Goal: Information Seeking & Learning: Learn about a topic

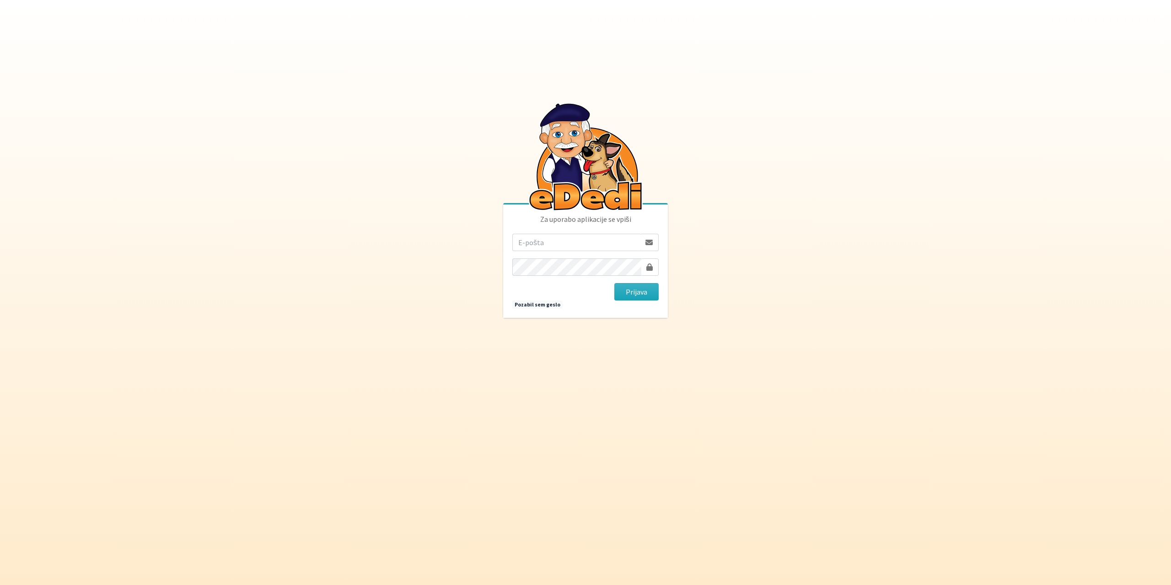
click at [539, 245] on input "email" at bounding box center [576, 242] width 128 height 17
type input "grigno.grecs@gmail.com"
click at [614, 283] on button "Prijava" at bounding box center [636, 291] width 44 height 17
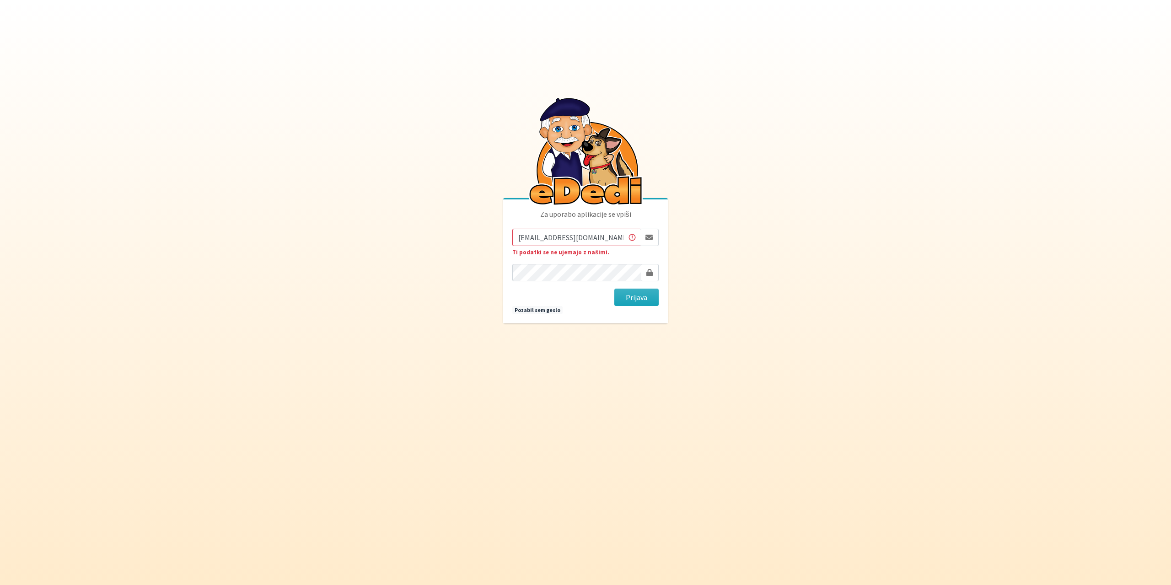
click at [532, 239] on input "grigno.grecs@gmail.com" at bounding box center [576, 237] width 128 height 17
type input "gringo.grecs@gmail.com"
click at [624, 295] on button "Prijava" at bounding box center [636, 297] width 44 height 17
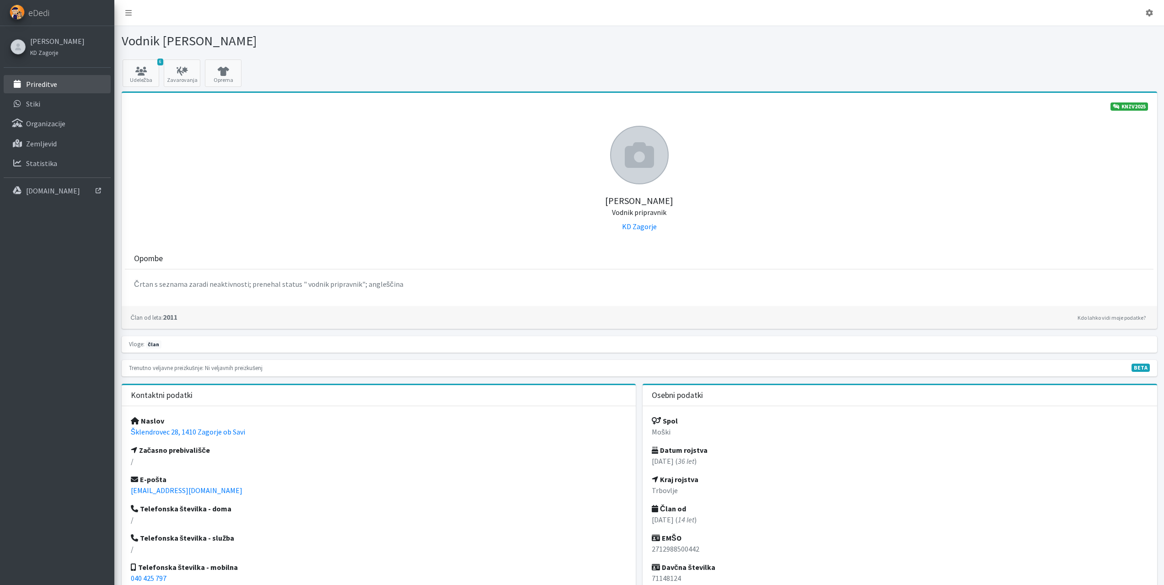
click at [38, 83] on p "Prireditve" at bounding box center [41, 84] width 31 height 9
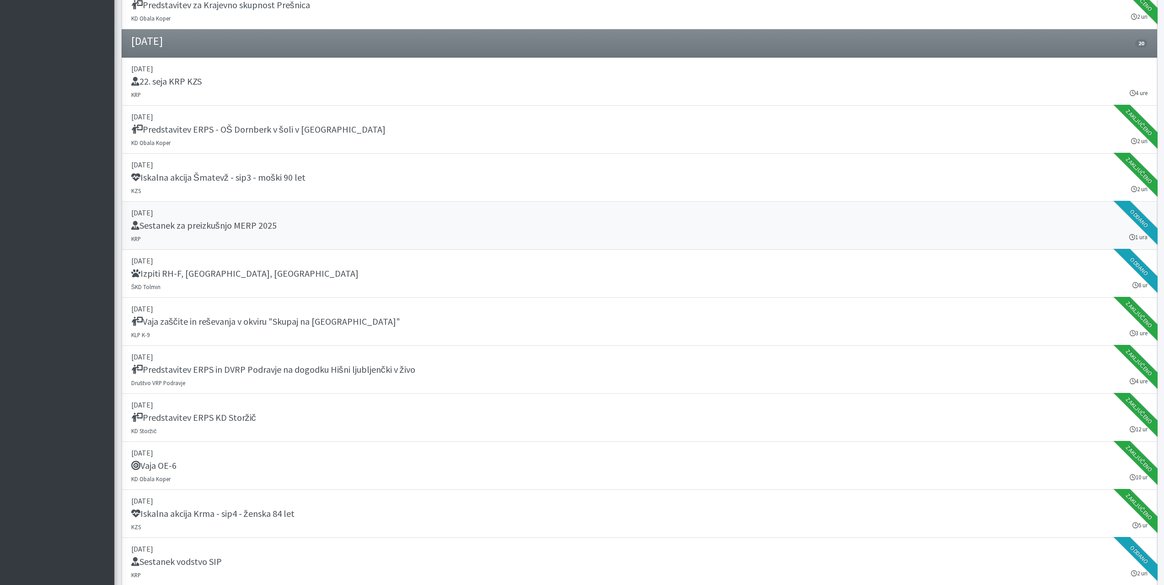
scroll to position [732, 0]
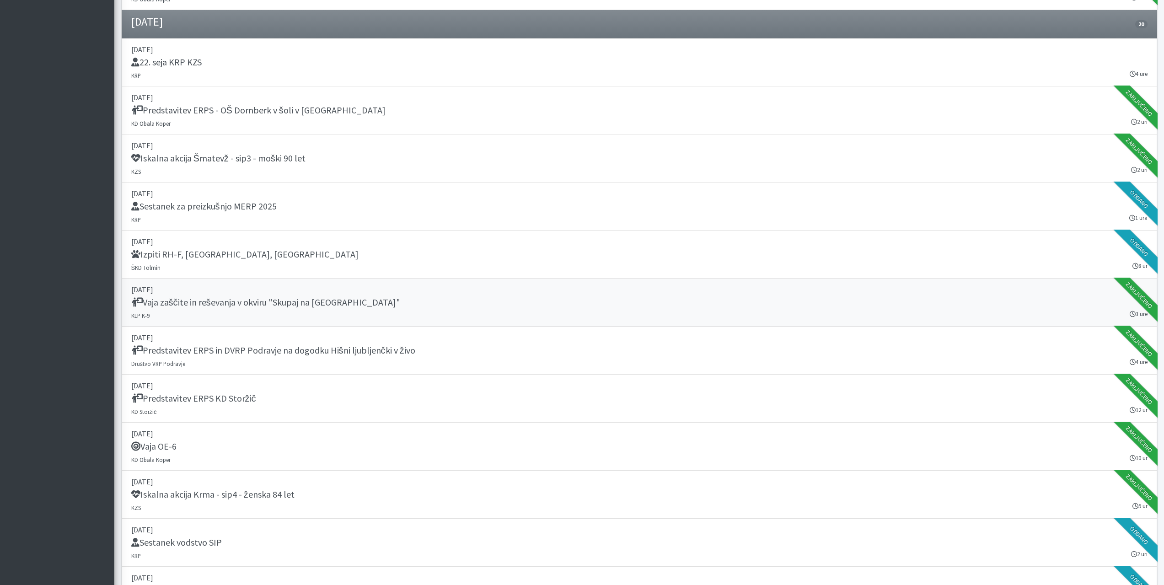
click at [288, 302] on h5 "Vaja zaščite in reševanja v okviru "Skupaj na [GEOGRAPHIC_DATA]"" at bounding box center [265, 302] width 269 height 11
click at [206, 397] on h5 "Predstavitev ERPS KD Storžič" at bounding box center [193, 398] width 125 height 11
click at [240, 489] on h5 "Iskalna akcija Krma - sip4 - ženska 84 let" at bounding box center [212, 494] width 163 height 11
click at [199, 519] on link "10. september 2025 Sestanek vodstvo SIP KRP 2 uri Oddano" at bounding box center [639, 543] width 1035 height 48
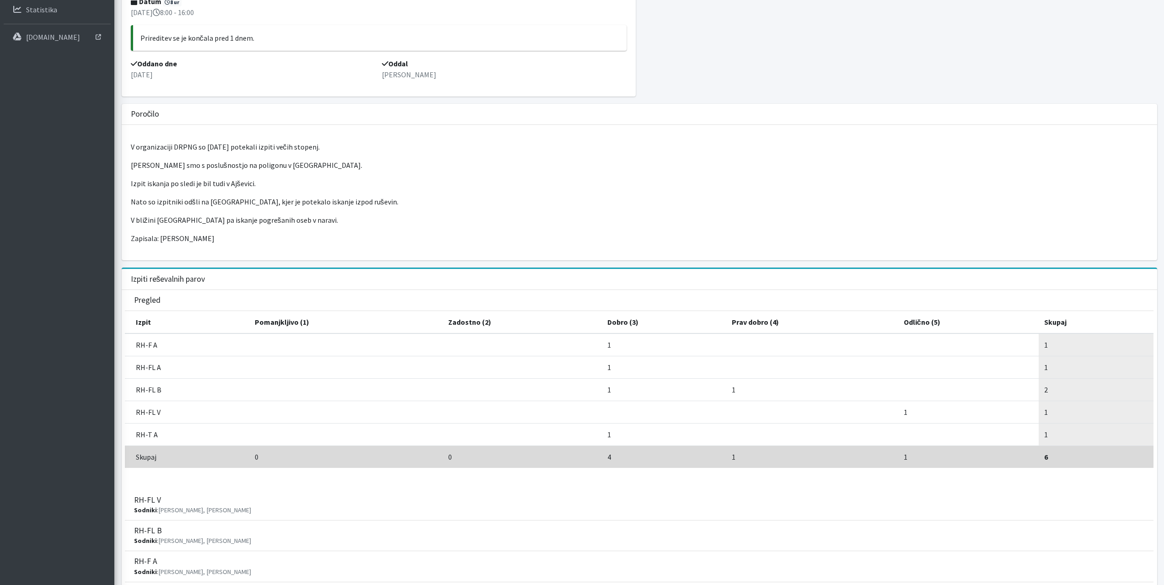
scroll to position [137, 0]
